Goal: Task Accomplishment & Management: Use online tool/utility

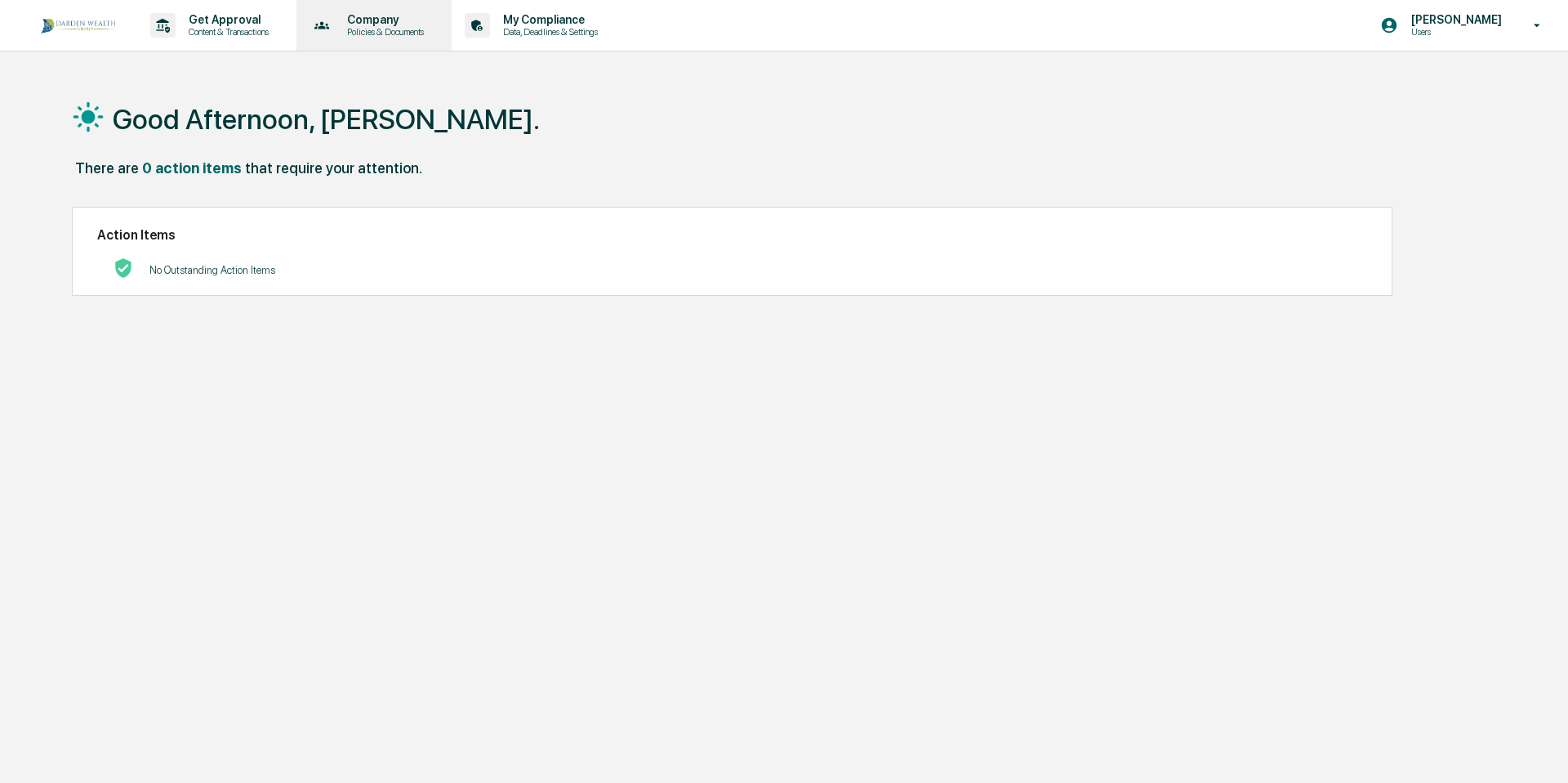
click at [415, 32] on p "Policies & Documents" at bounding box center [383, 31] width 98 height 11
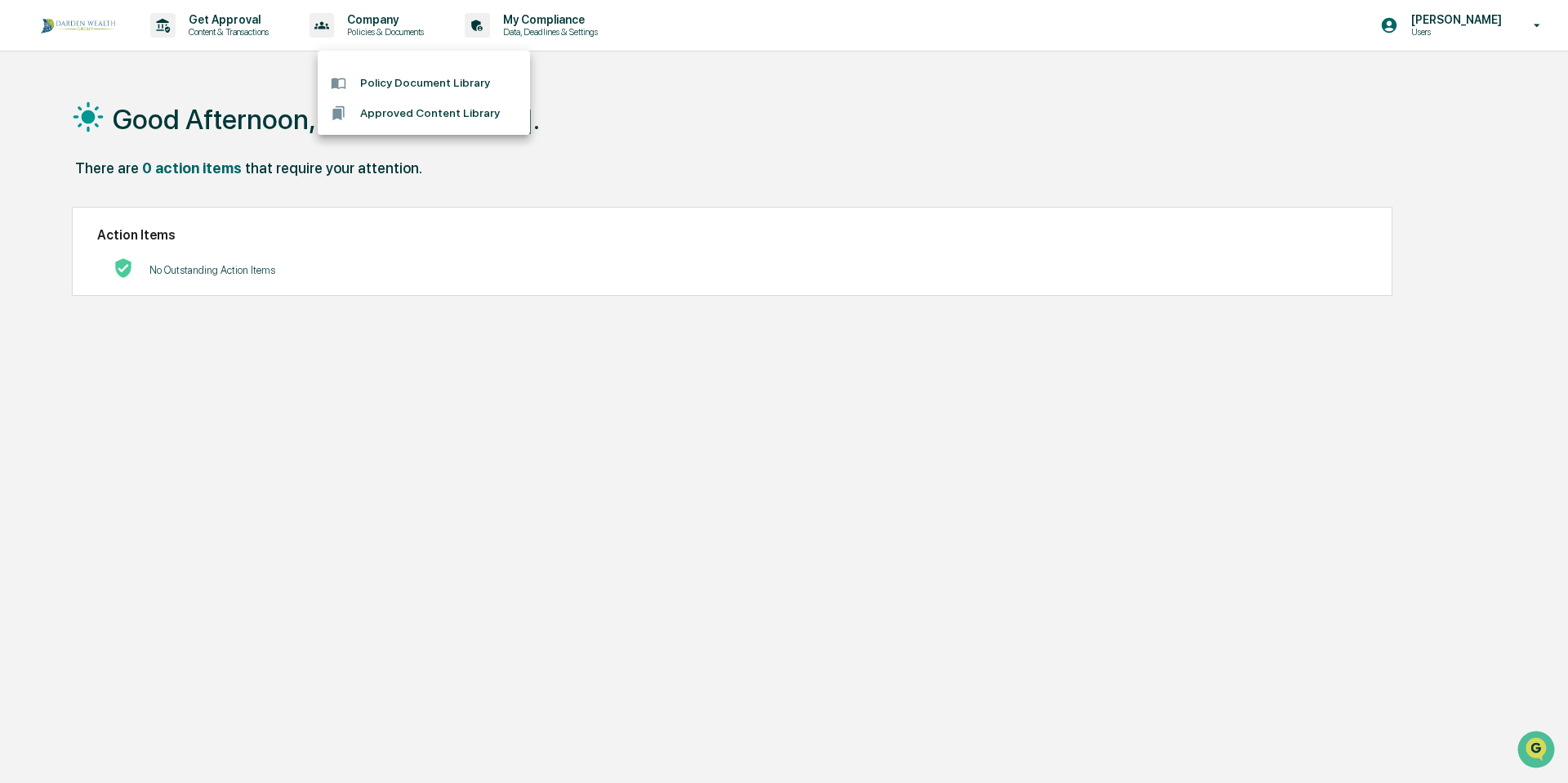
click at [563, 26] on div at bounding box center [784, 391] width 1568 height 783
click at [563, 26] on p "Data, Deadlines & Settings" at bounding box center [548, 31] width 116 height 11
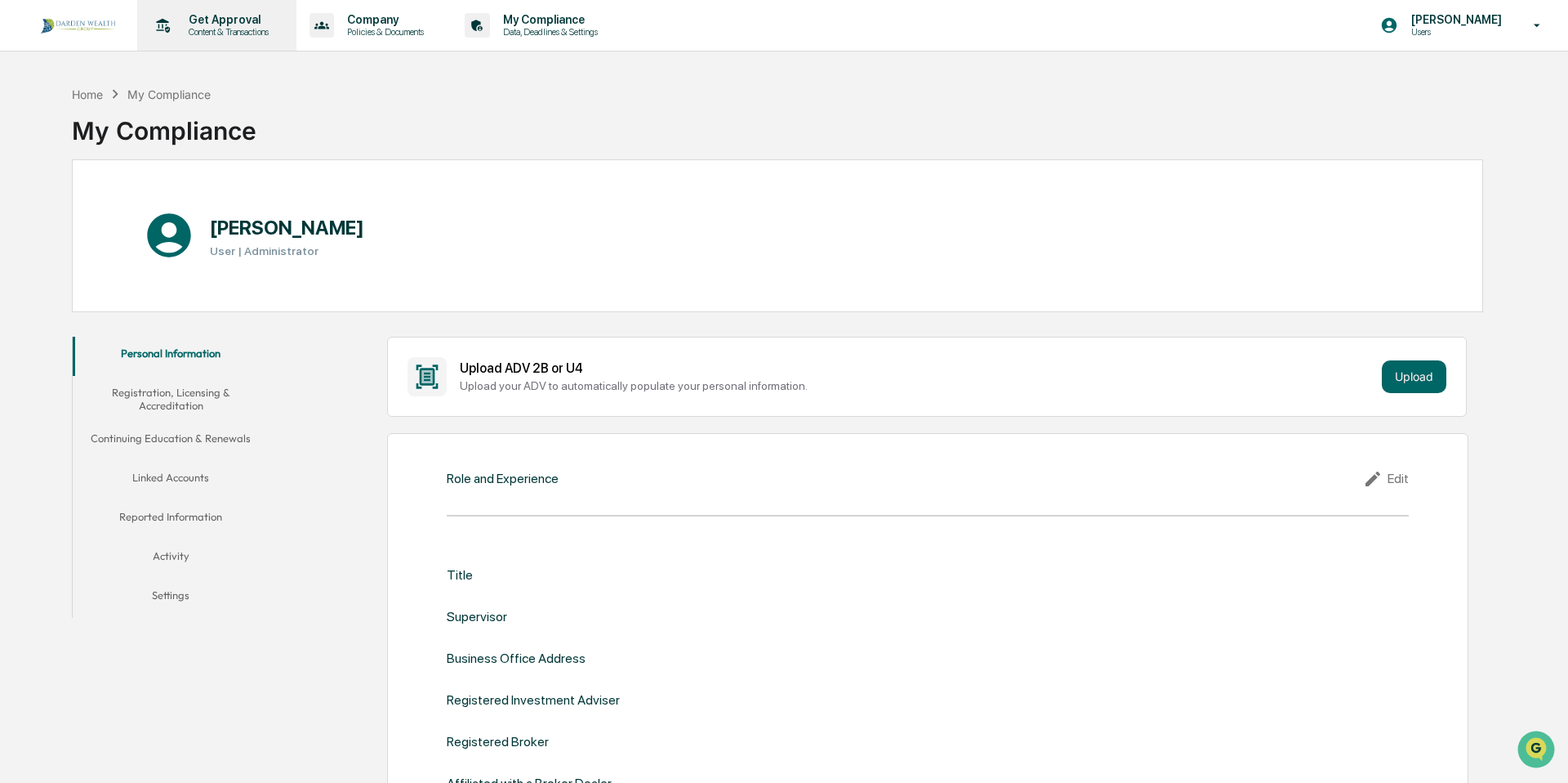
click at [232, 23] on p "Get Approval" at bounding box center [226, 19] width 101 height 13
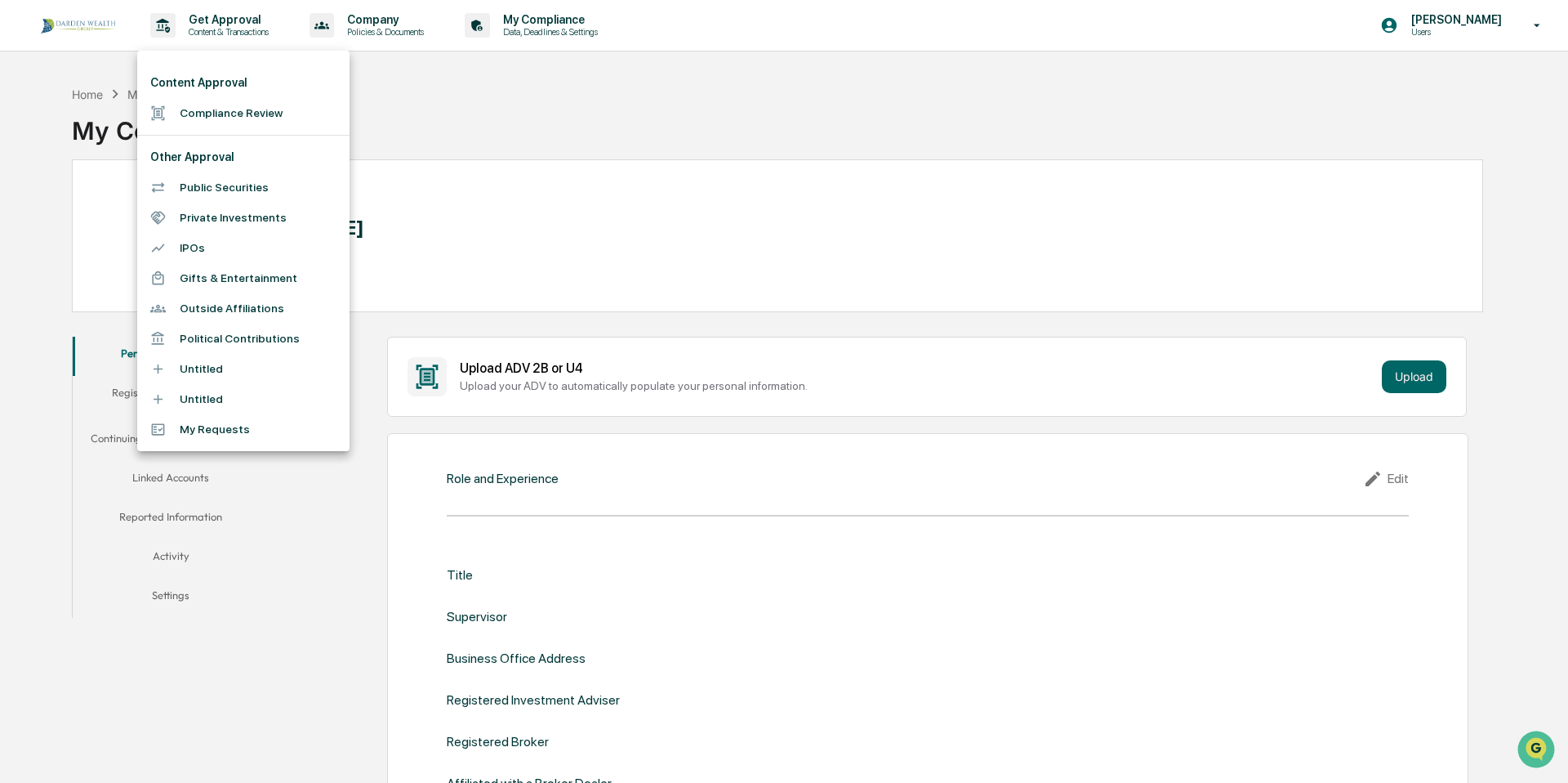
click at [424, 38] on div at bounding box center [784, 391] width 1568 height 783
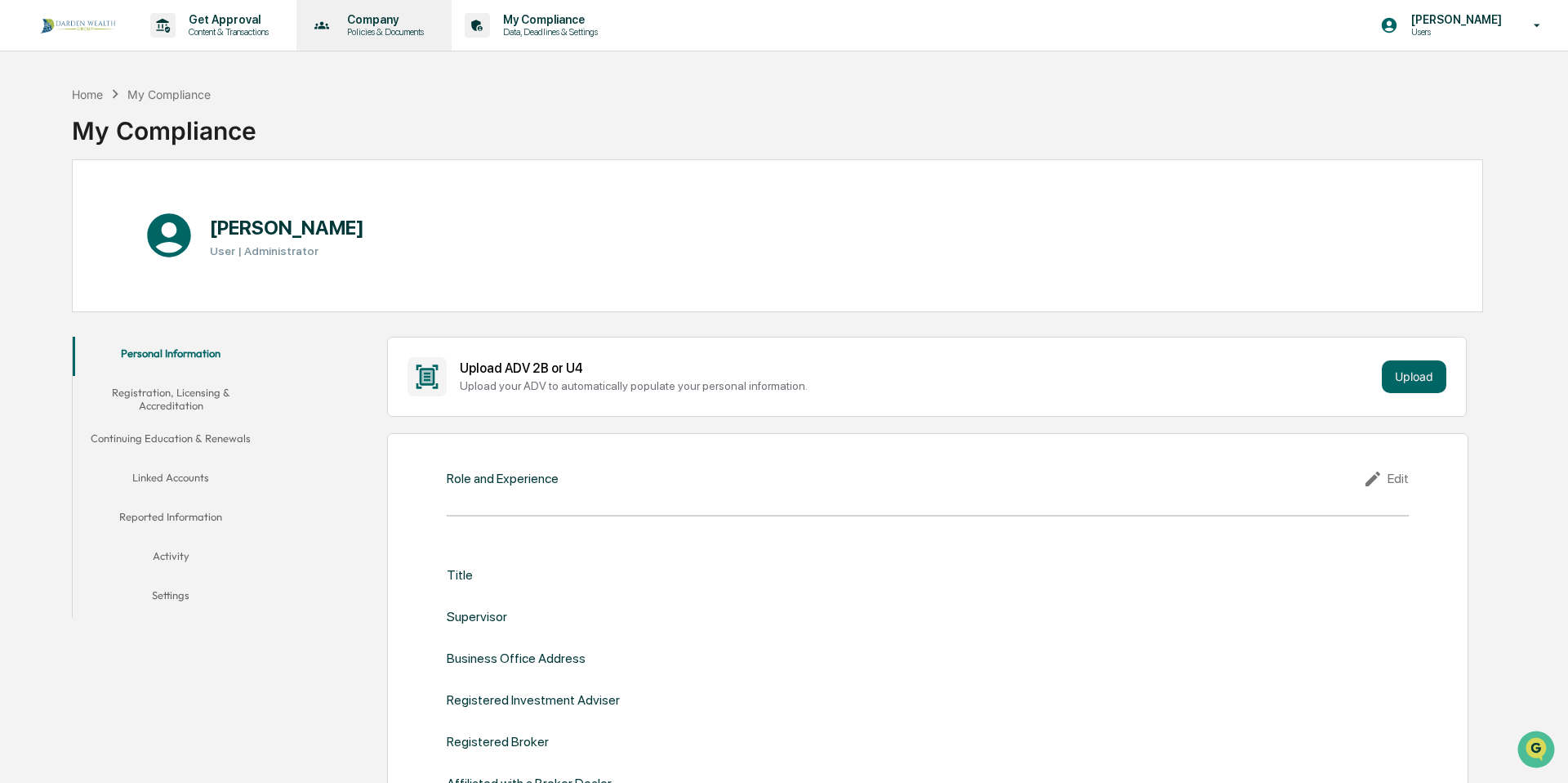
click at [424, 32] on p "Policies & Documents" at bounding box center [383, 31] width 98 height 11
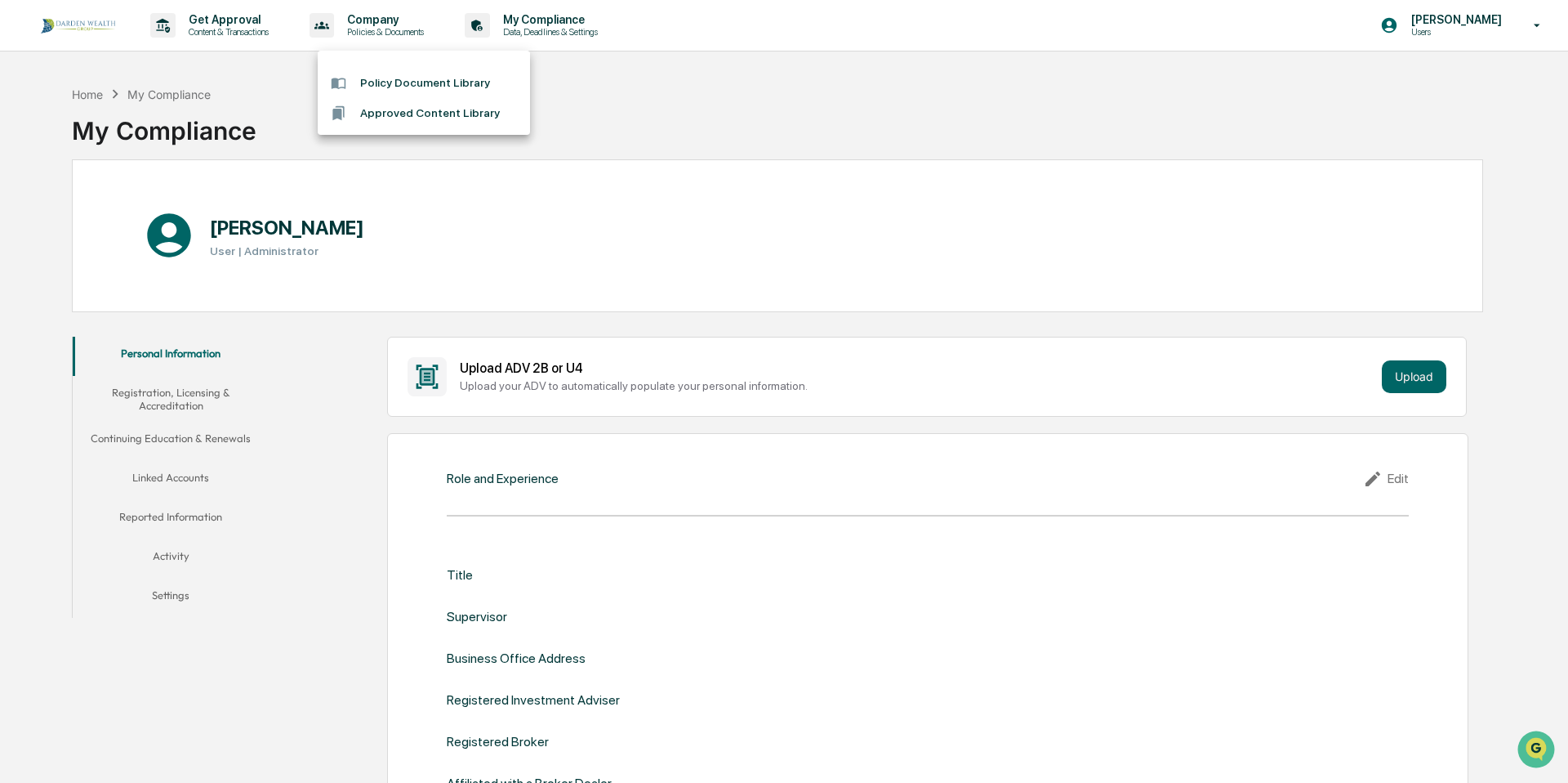
click at [576, 27] on div at bounding box center [784, 391] width 1568 height 783
click at [203, 31] on p "Content & Transactions" at bounding box center [226, 31] width 101 height 11
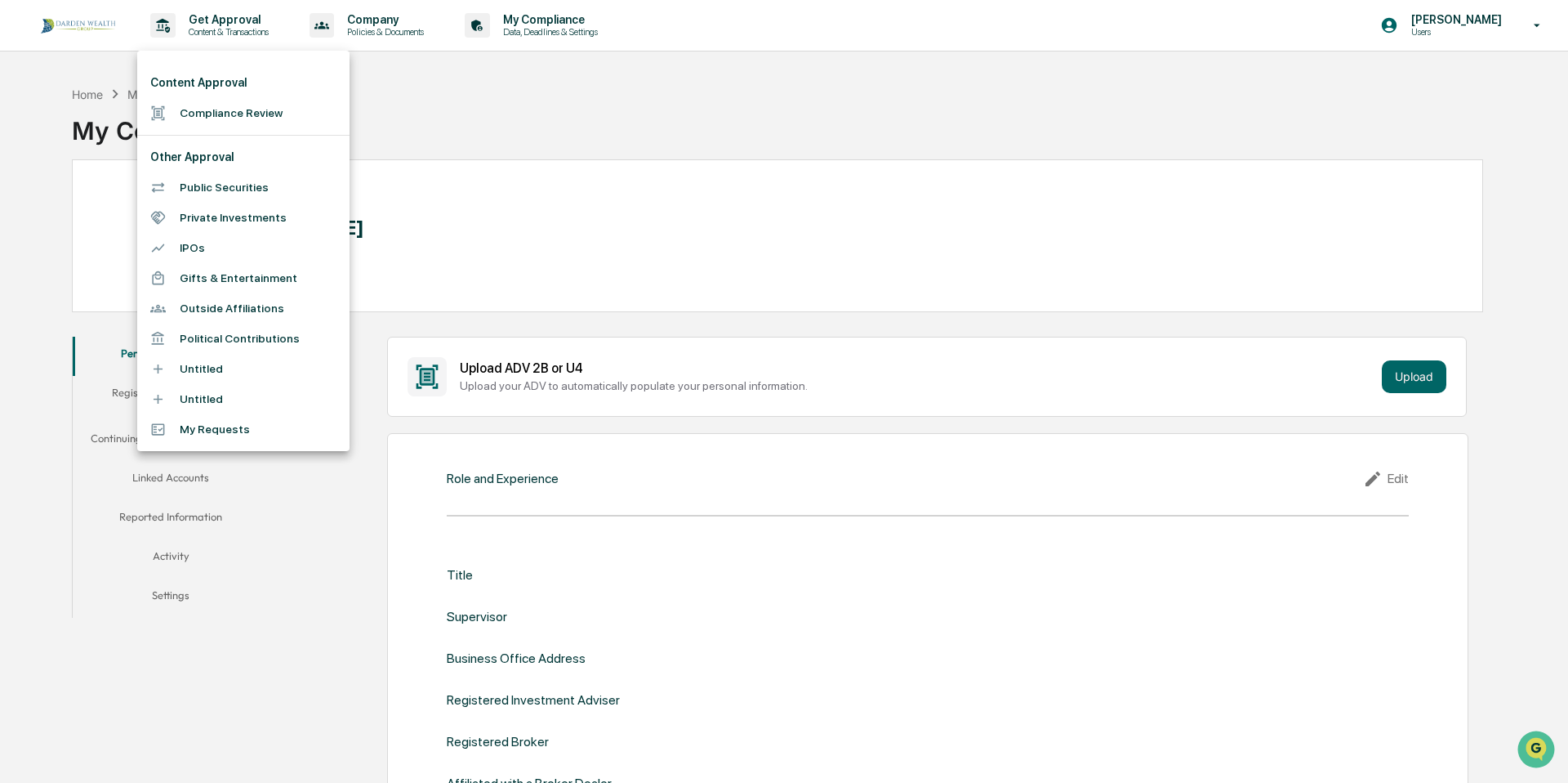
click at [208, 109] on li "Compliance Review" at bounding box center [243, 113] width 212 height 30
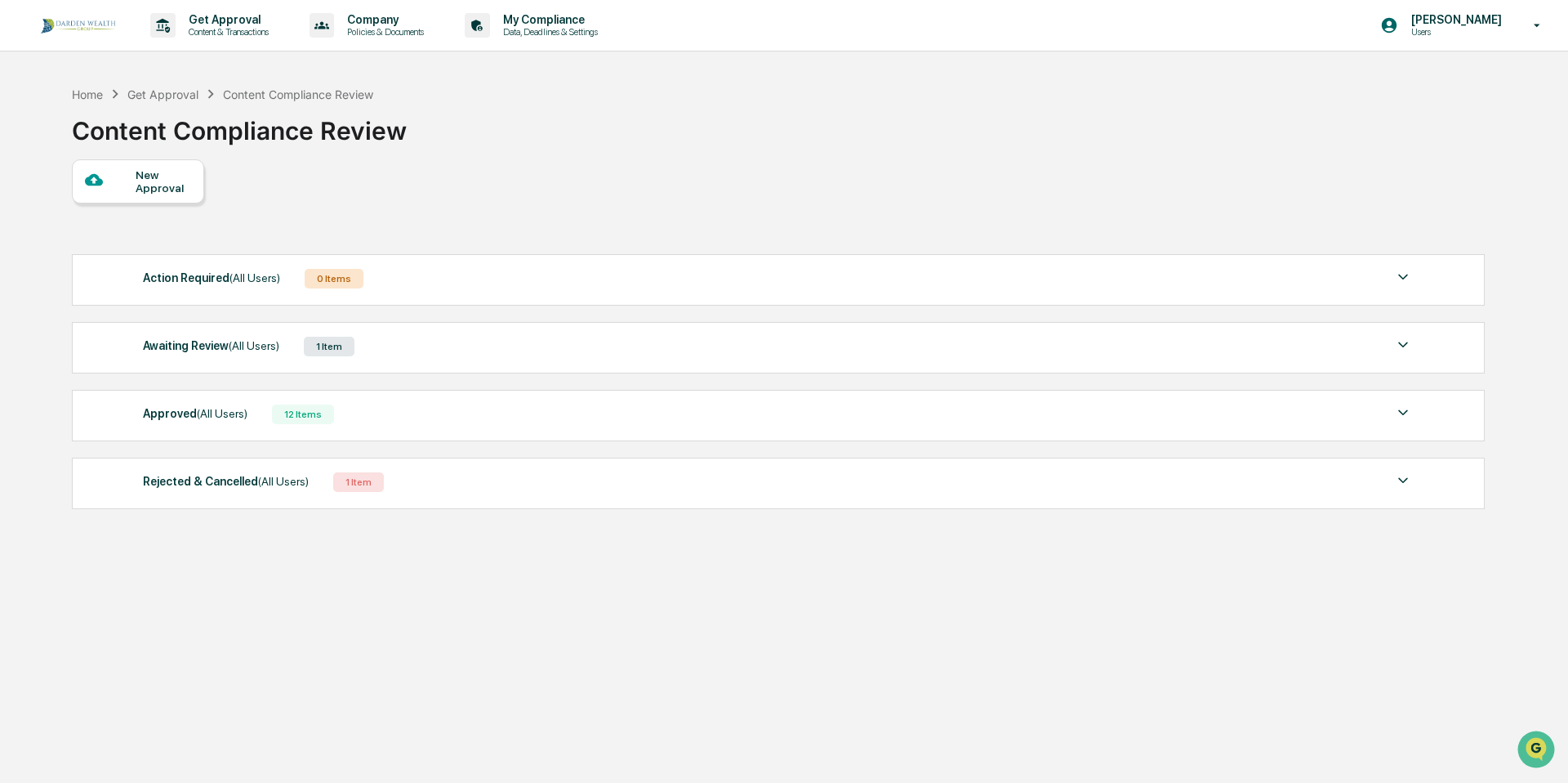
click at [412, 353] on div "Awaiting Review (All Users) 1 Item" at bounding box center [778, 346] width 1270 height 23
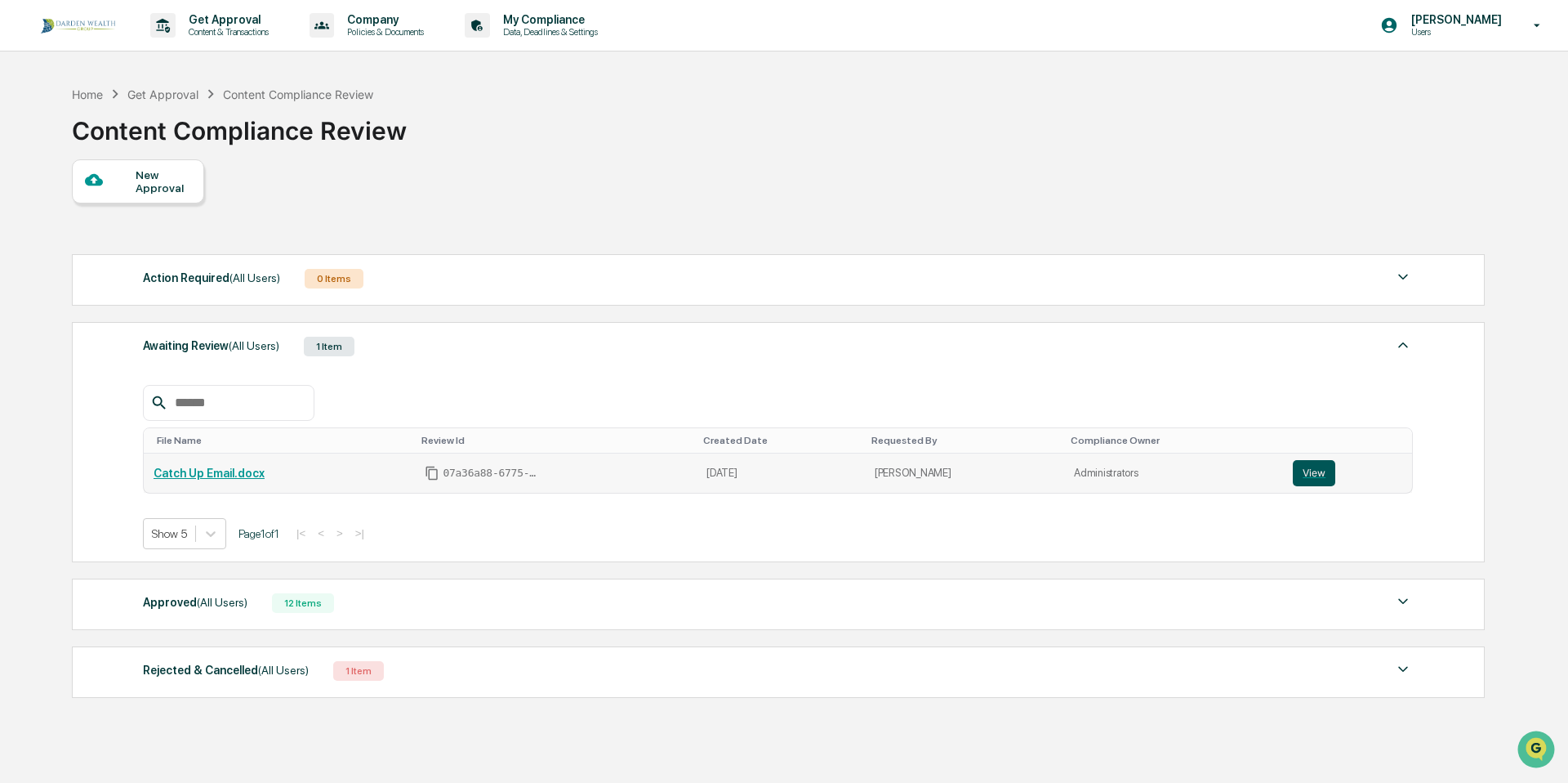
click at [1320, 482] on button "View" at bounding box center [1315, 473] width 42 height 26
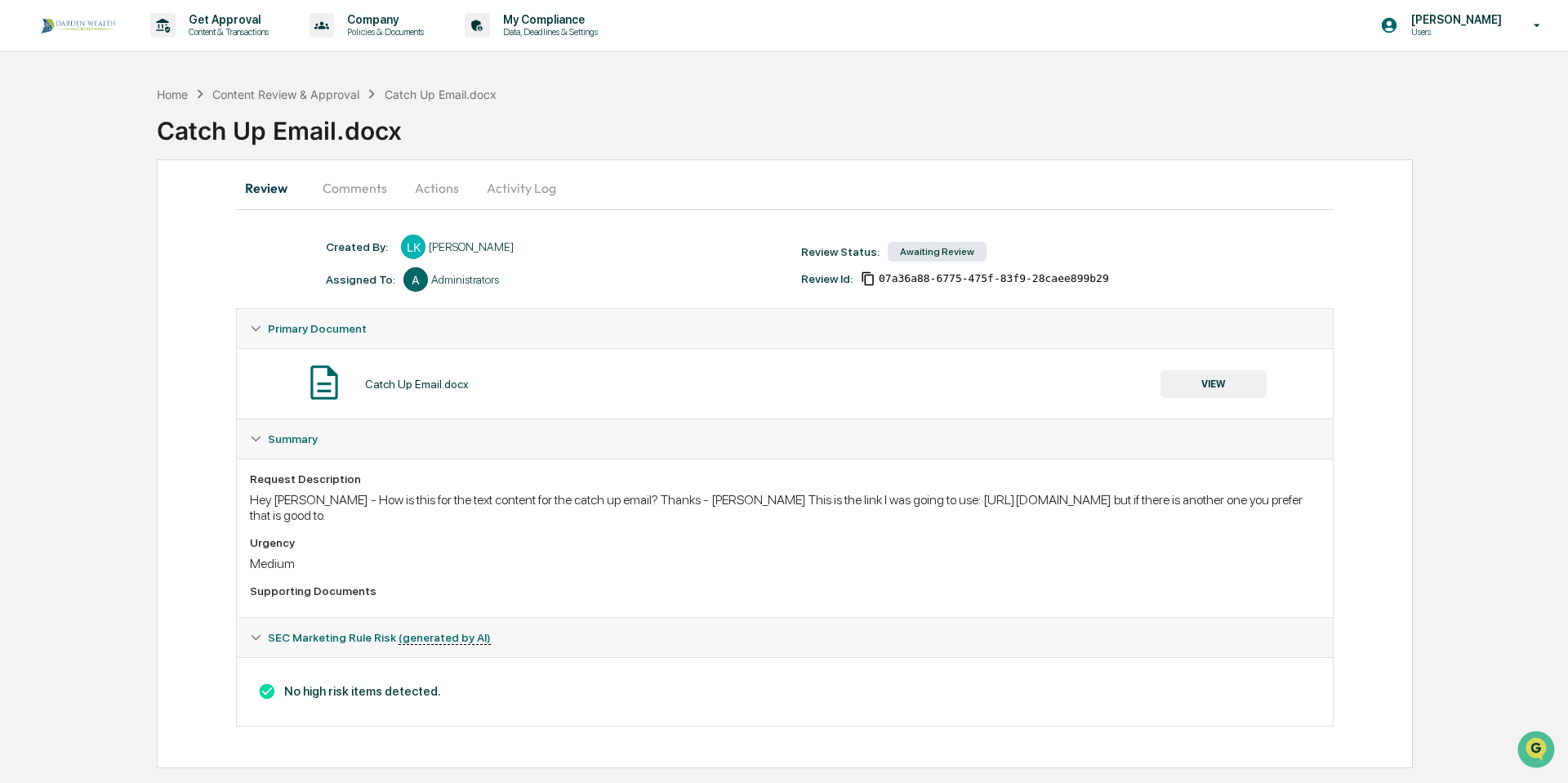
drag, startPoint x: 927, startPoint y: 501, endPoint x: 948, endPoint y: 522, distance: 29.7
click at [948, 522] on div "Request Description Hey Andrea - How is this for the text content for the catch…" at bounding box center [784, 538] width 1070 height 132
click at [885, 560] on div "Medium" at bounding box center [784, 564] width 1070 height 16
click at [857, 540] on div "Urgency" at bounding box center [784, 542] width 1070 height 13
drag, startPoint x: 926, startPoint y: 499, endPoint x: 949, endPoint y: 513, distance: 26.9
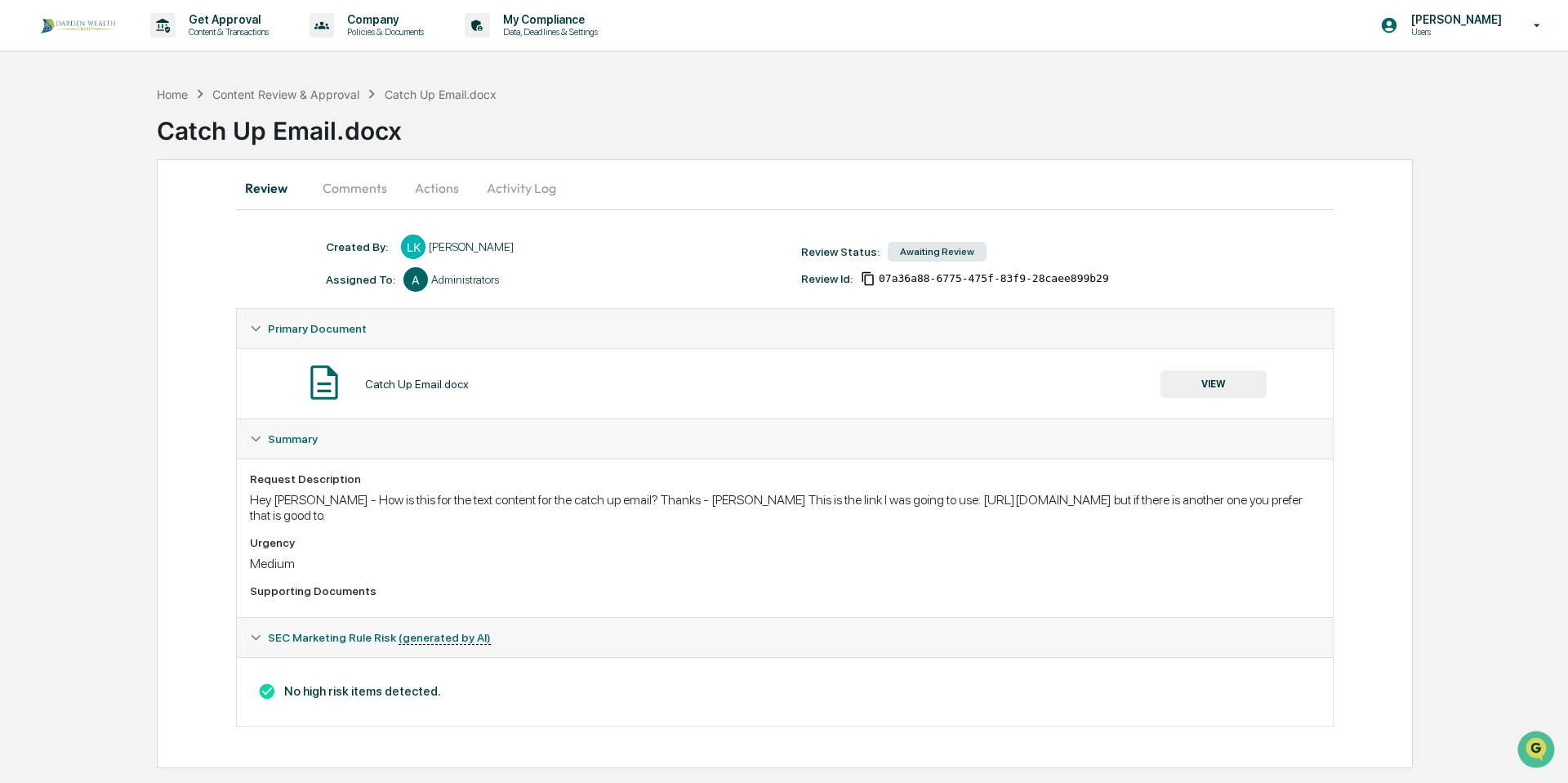
click at [949, 513] on div "Hey Andrea - How is this for the text content for the catch up email? Thanks - …" at bounding box center [784, 507] width 1070 height 31
click at [742, 556] on div "Medium" at bounding box center [784, 564] width 1070 height 16
drag, startPoint x: 929, startPoint y: 502, endPoint x: 418, endPoint y: 516, distance: 511.2
click at [418, 516] on div "Hey Andrea - How is this for the text content for the catch up email? Thanks - …" at bounding box center [784, 507] width 1070 height 31
copy div "https://www.irs.gov/newsroom/401k-limit-increases-to-23500-for-2025-ira-limit-r…"
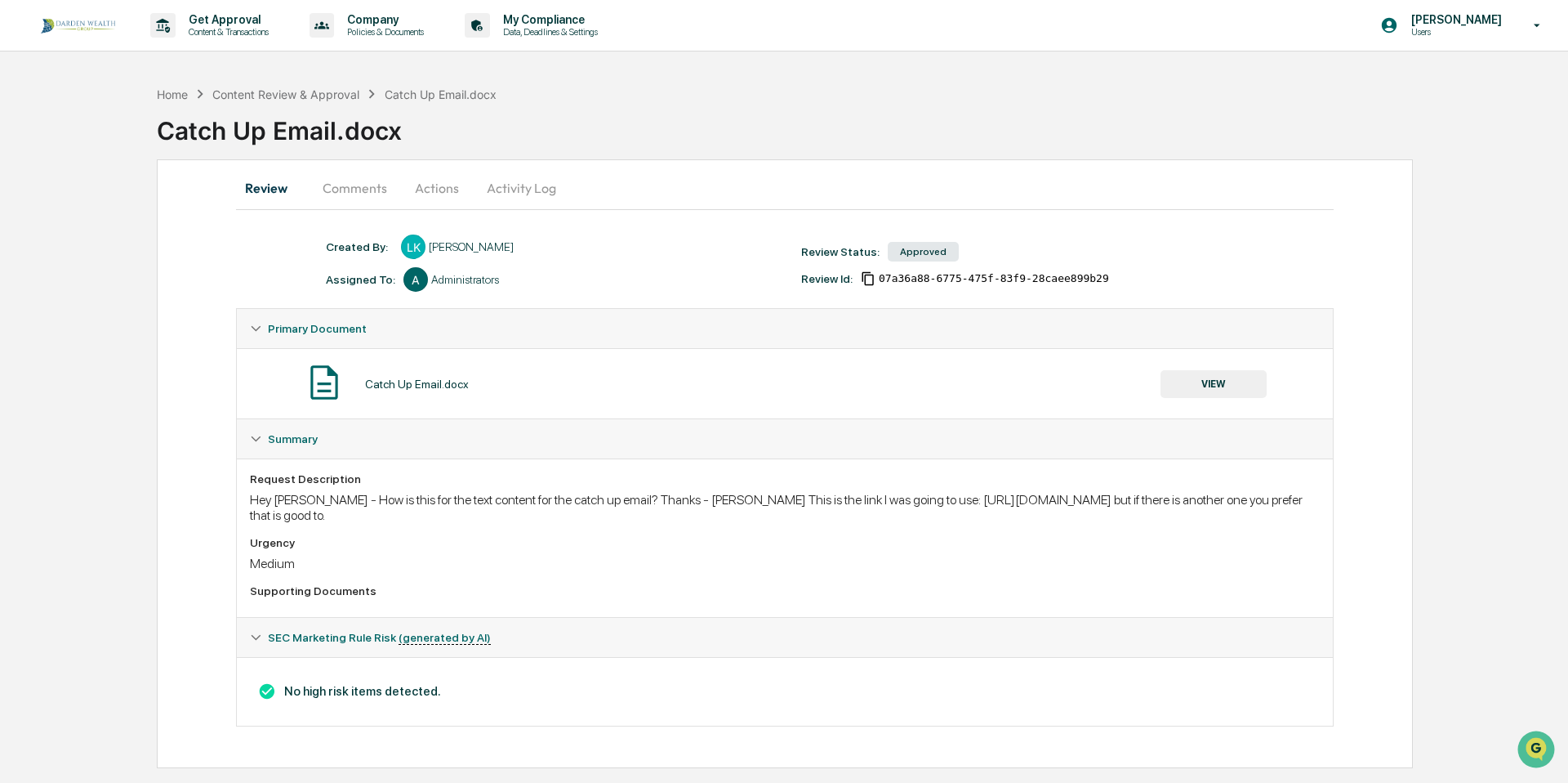
click at [360, 190] on button "Comments" at bounding box center [355, 188] width 90 height 40
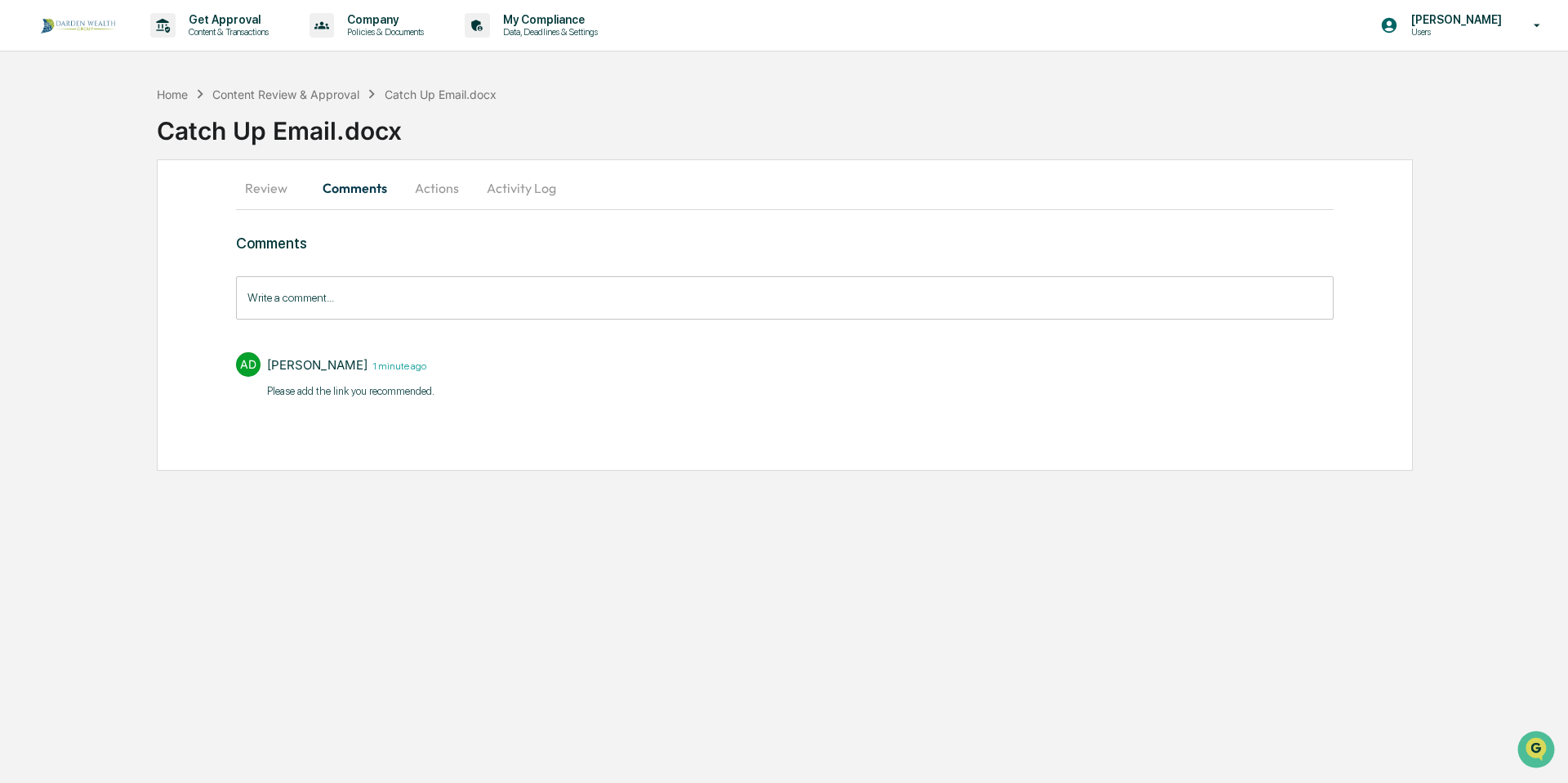
click at [412, 303] on input "Write a comment..." at bounding box center [784, 297] width 1098 height 43
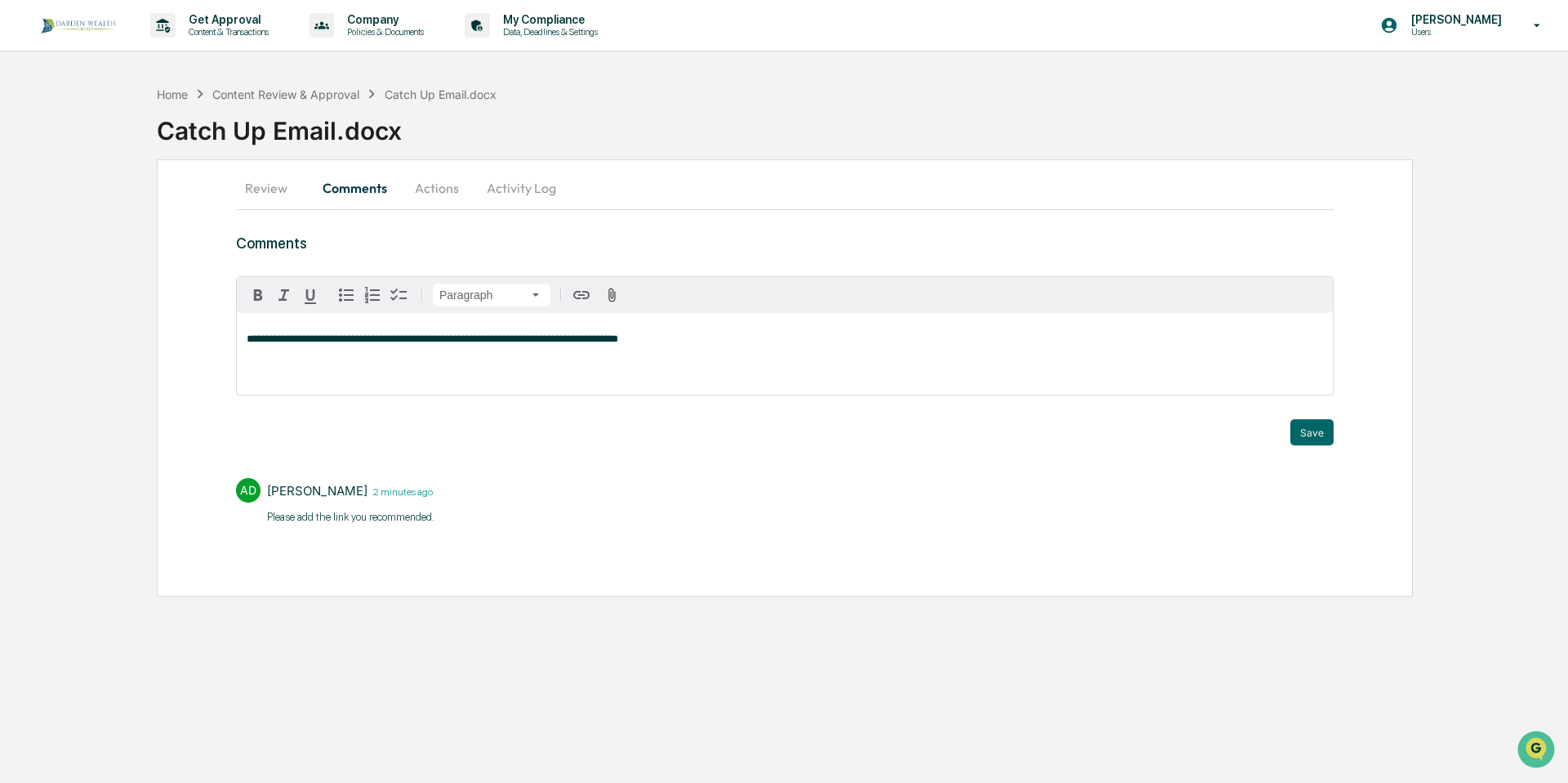
click at [247, 340] on span "**********" at bounding box center [432, 339] width 371 height 11
click at [259, 190] on button "Review" at bounding box center [273, 188] width 74 height 40
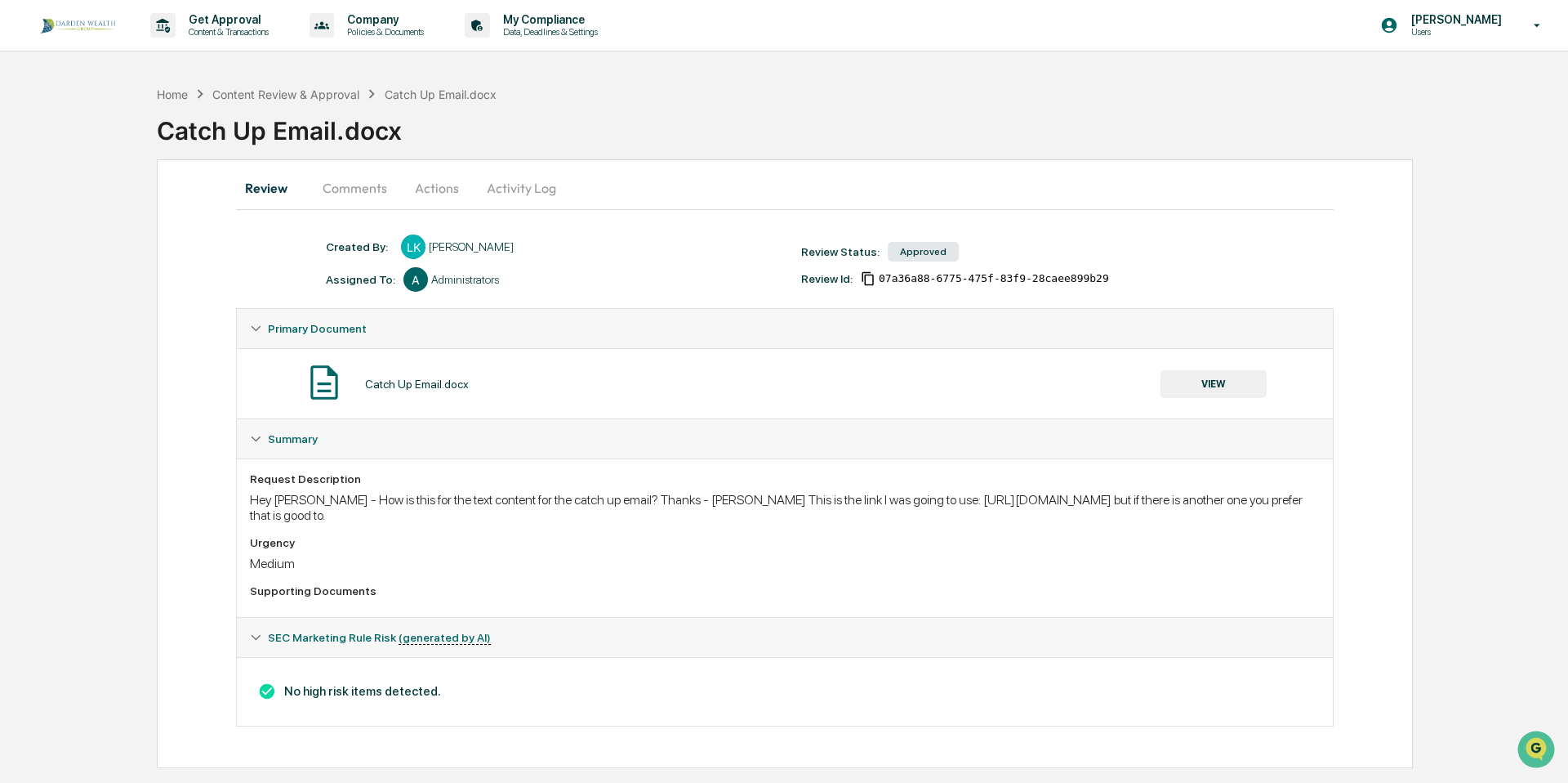
click at [348, 190] on button "Comments" at bounding box center [355, 188] width 90 height 40
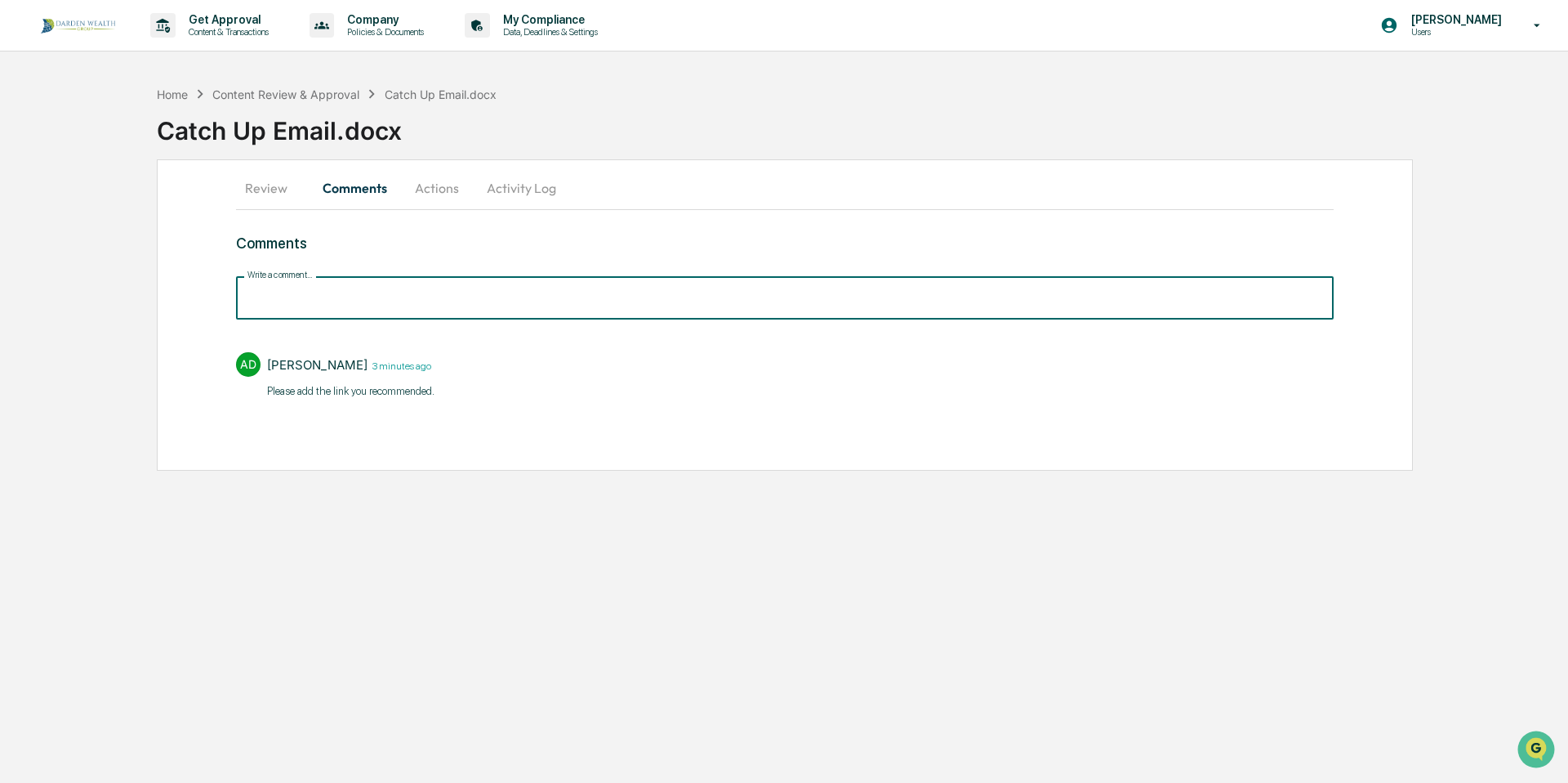
click at [380, 307] on input "Write a comment..." at bounding box center [784, 297] width 1098 height 43
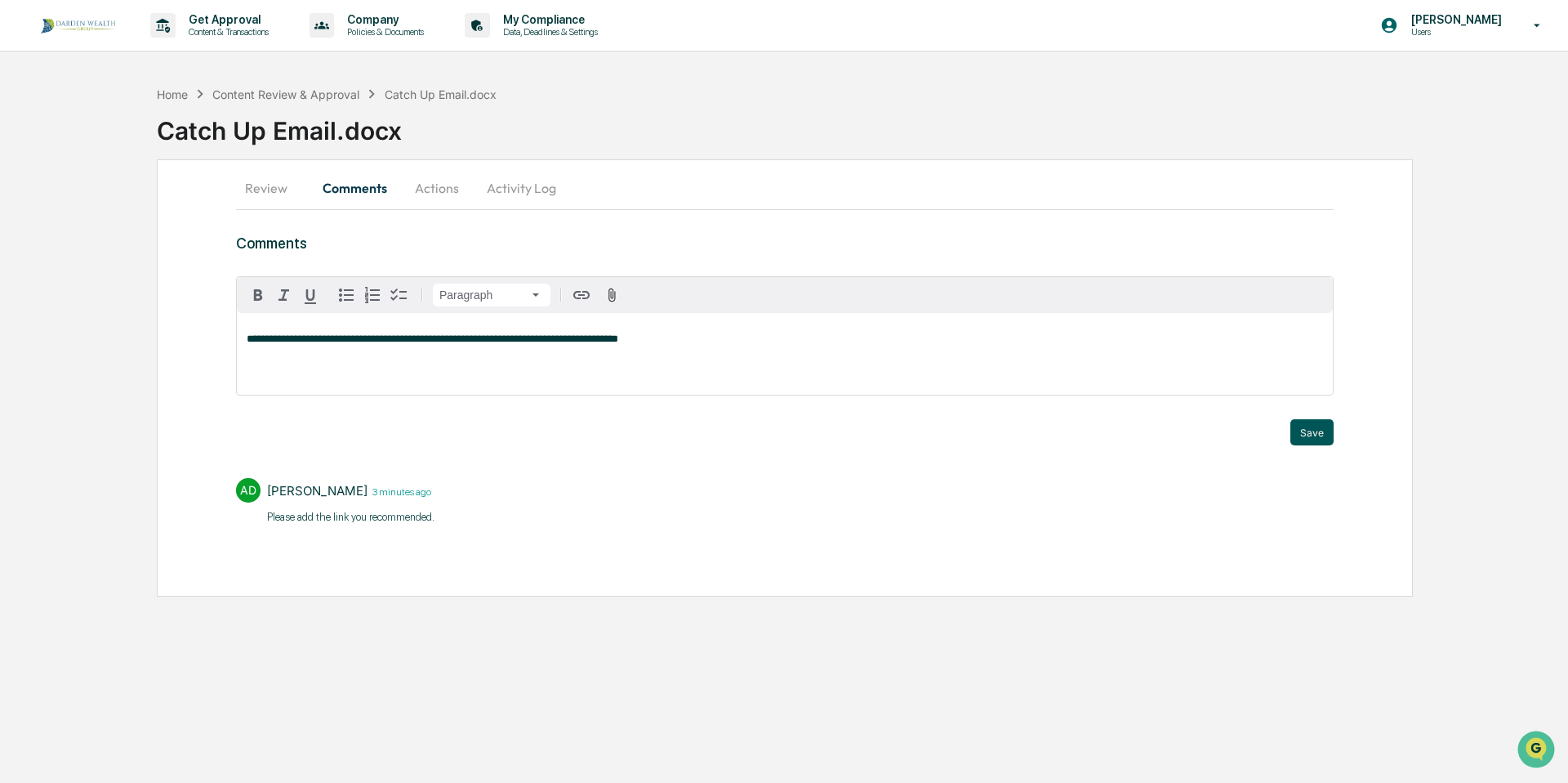
click at [1323, 433] on button "Save" at bounding box center [1312, 433] width 43 height 26
